Goal: Task Accomplishment & Management: Use online tool/utility

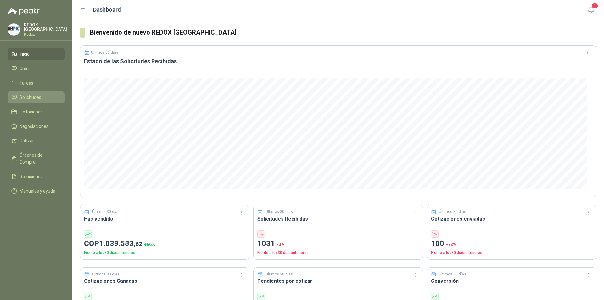
click at [26, 96] on span "Solicitudes" at bounding box center [30, 97] width 22 height 7
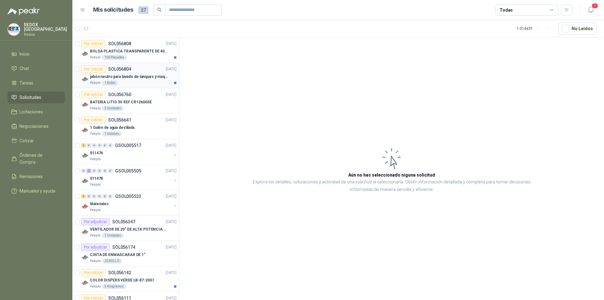
click at [138, 85] on div "Patojito 1 Bidón" at bounding box center [133, 82] width 86 height 5
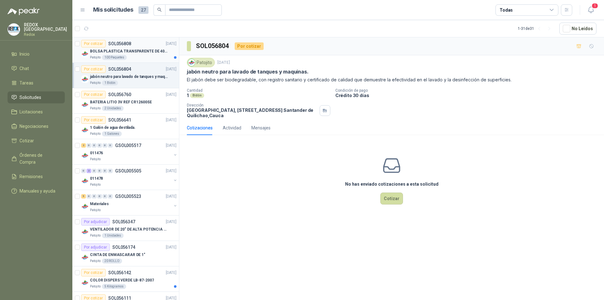
click at [116, 47] on div "Por cotizar SOL056808" at bounding box center [106, 44] width 50 height 8
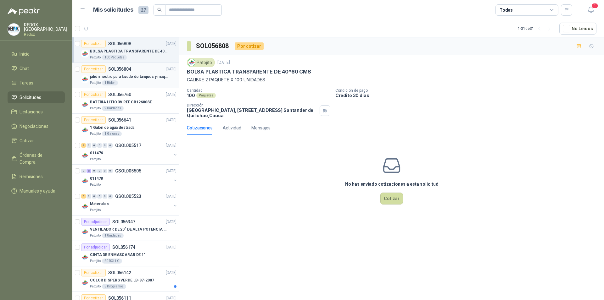
click at [137, 77] on p "jabón neutro para lavado de tanques y maquinas." at bounding box center [129, 77] width 78 height 6
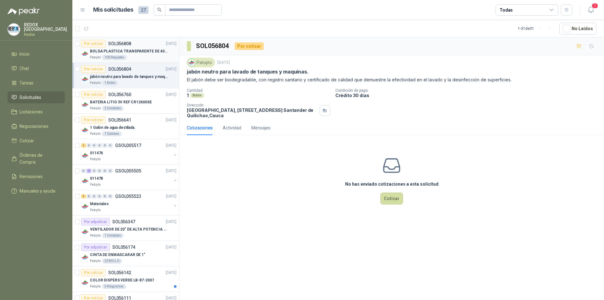
click at [139, 56] on div "Patojito 100 Paquetes" at bounding box center [133, 57] width 86 height 5
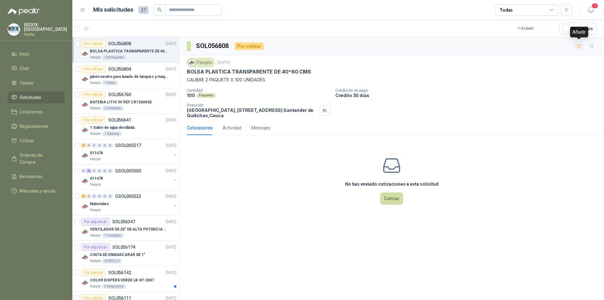
click at [579, 46] on icon "button" at bounding box center [578, 46] width 5 height 5
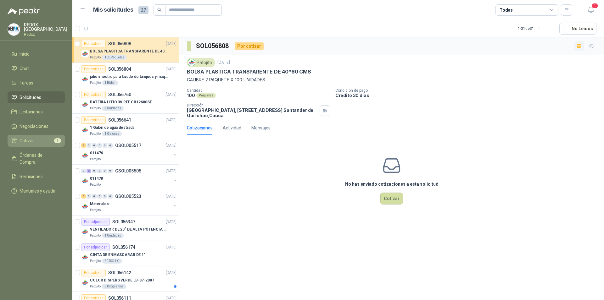
click at [25, 137] on span "Cotizar" at bounding box center [26, 140] width 14 height 7
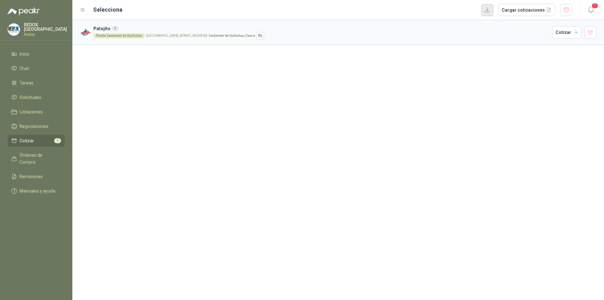
click at [493, 9] on button "button" at bounding box center [487, 10] width 12 height 12
click at [33, 137] on span "Cotizar" at bounding box center [26, 140] width 14 height 7
click at [534, 14] on button "Cargar cotizaciones" at bounding box center [526, 10] width 57 height 13
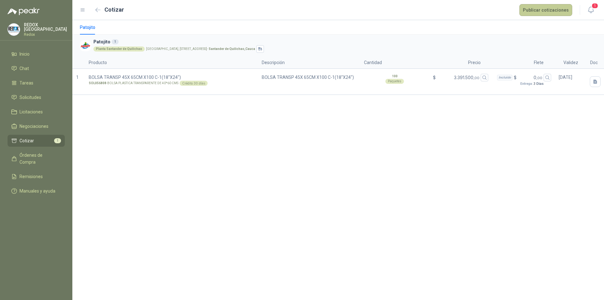
click at [549, 14] on button "Publicar cotizaciones" at bounding box center [545, 10] width 53 height 12
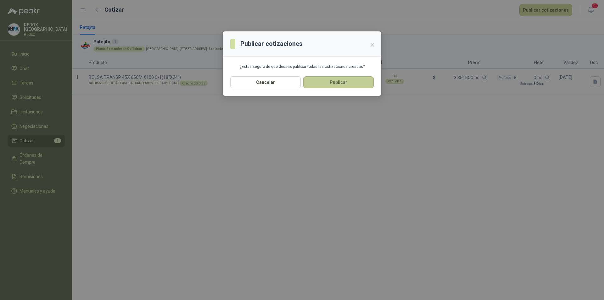
click at [333, 81] on button "Publicar" at bounding box center [338, 82] width 70 height 12
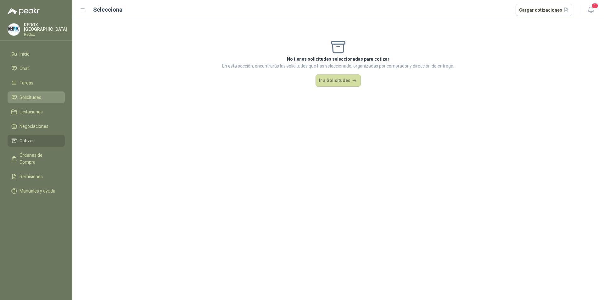
click at [28, 94] on span "Solicitudes" at bounding box center [30, 97] width 22 height 7
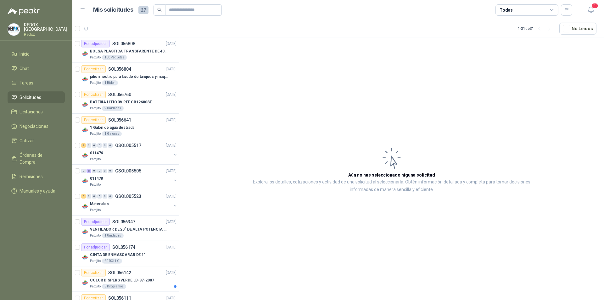
click at [33, 96] on span "Solicitudes" at bounding box center [30, 97] width 22 height 7
